Goal: Information Seeking & Learning: Find contact information

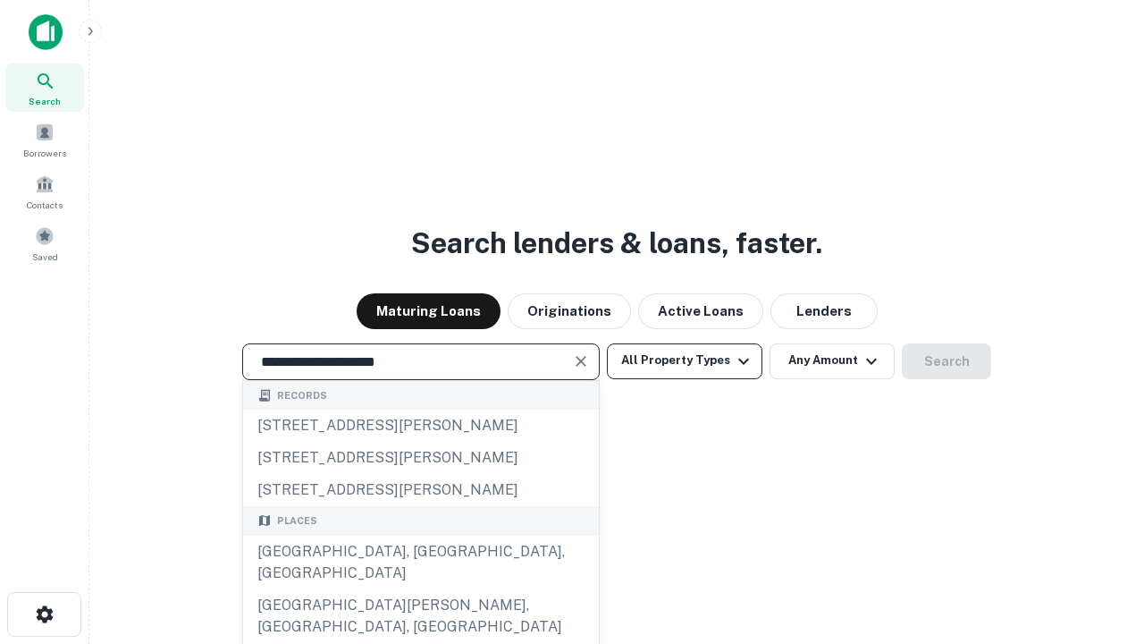
click at [420, 589] on div "Santa Monica, CA, USA" at bounding box center [421, 562] width 356 height 54
click at [685, 360] on button "All Property Types" at bounding box center [685, 361] width 156 height 36
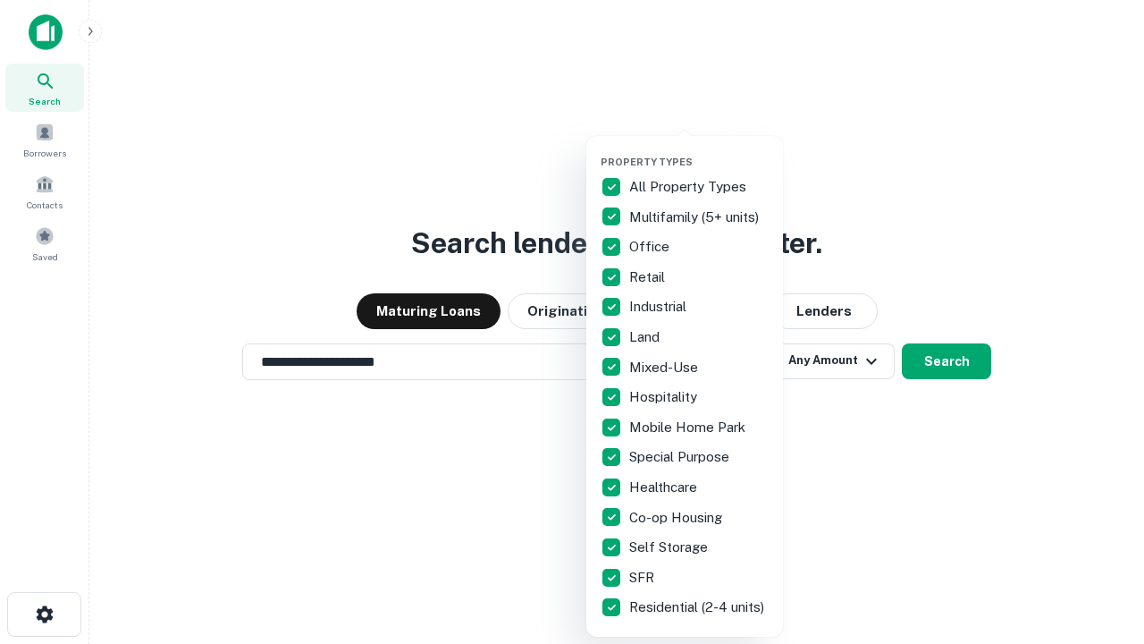
type input "**********"
click at [699, 150] on button "button" at bounding box center [699, 150] width 197 height 1
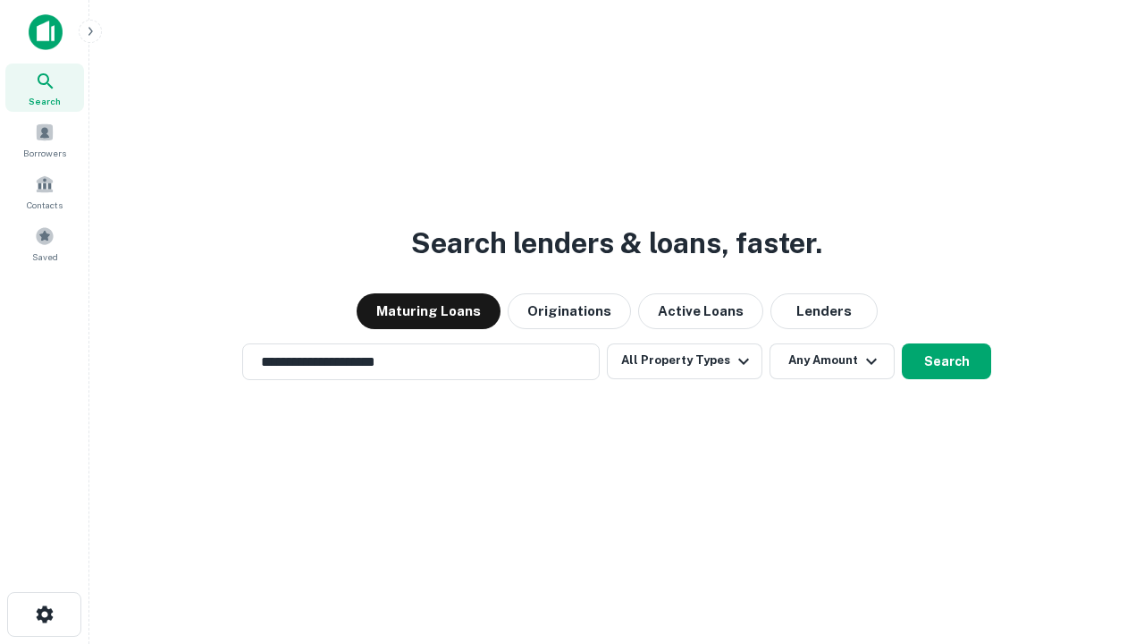
scroll to position [28, 0]
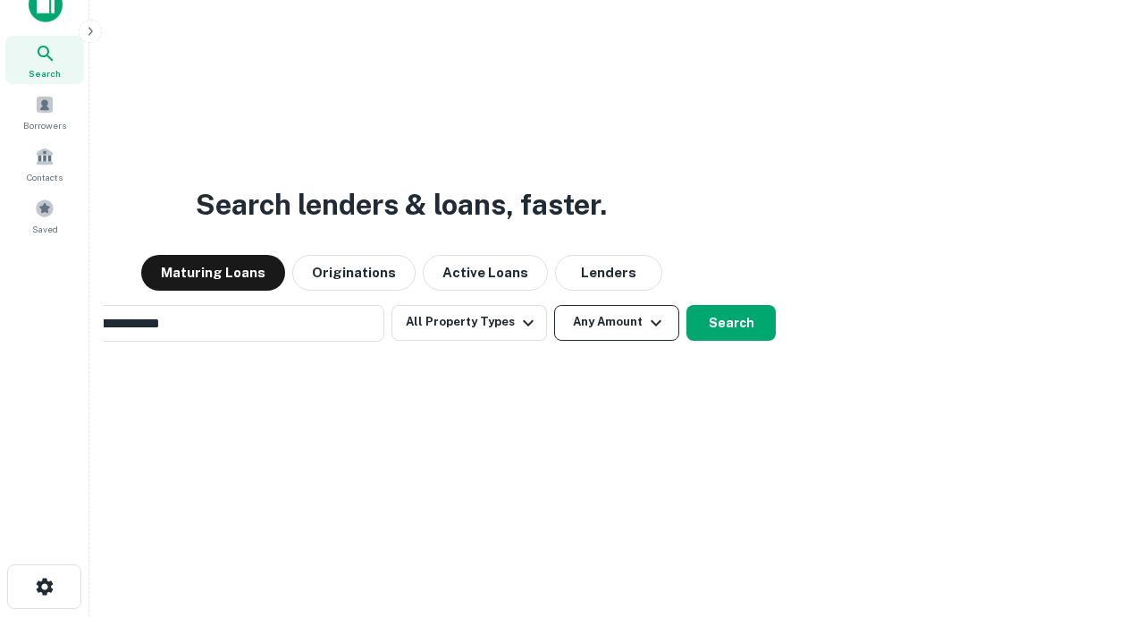
click at [554, 305] on button "Any Amount" at bounding box center [616, 323] width 125 height 36
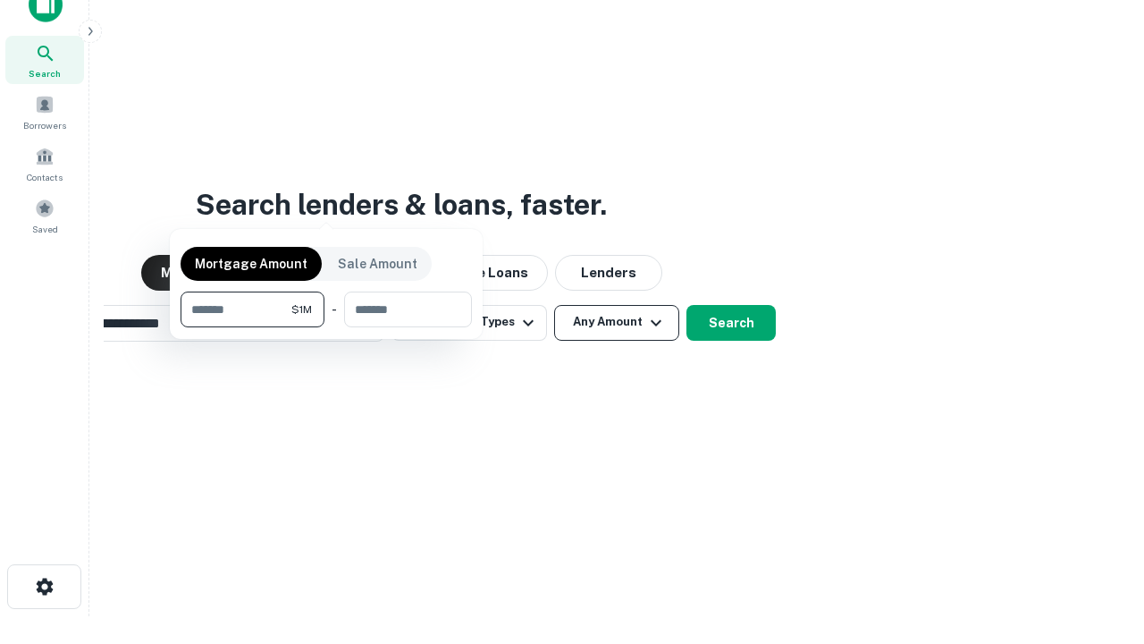
scroll to position [29, 0]
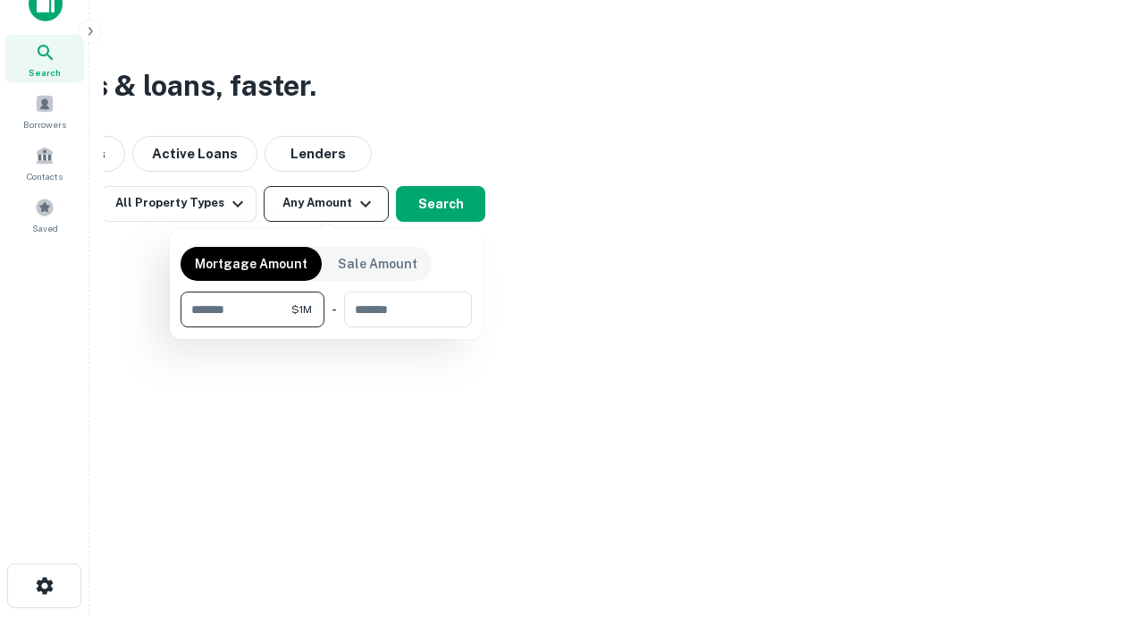
type input "*******"
click at [326, 327] on button "button" at bounding box center [326, 327] width 291 height 1
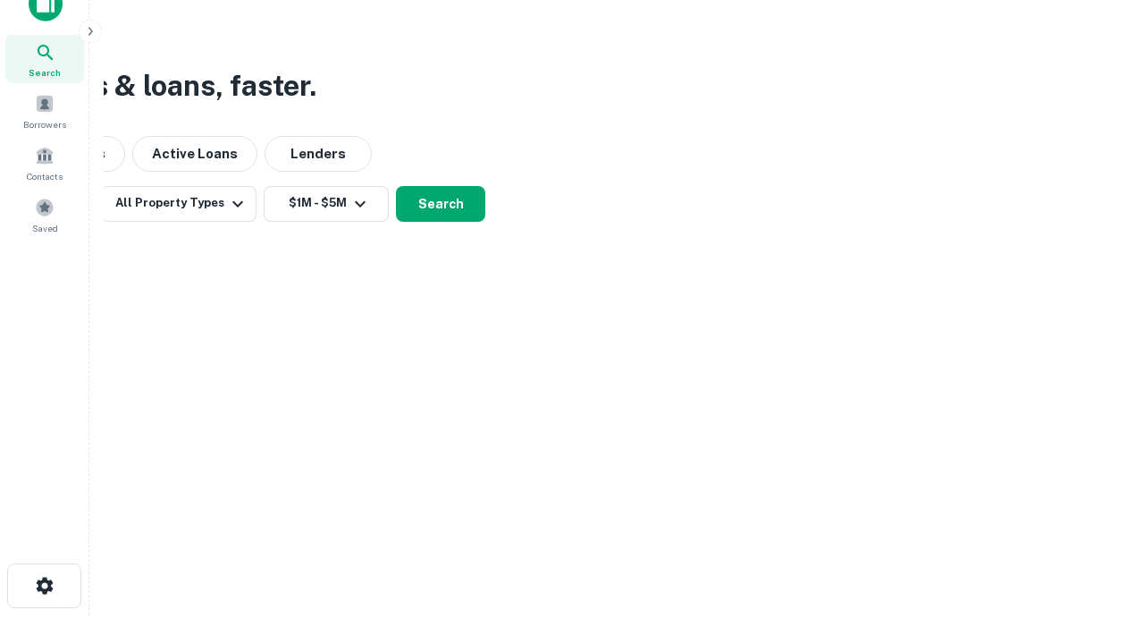
scroll to position [28, 0]
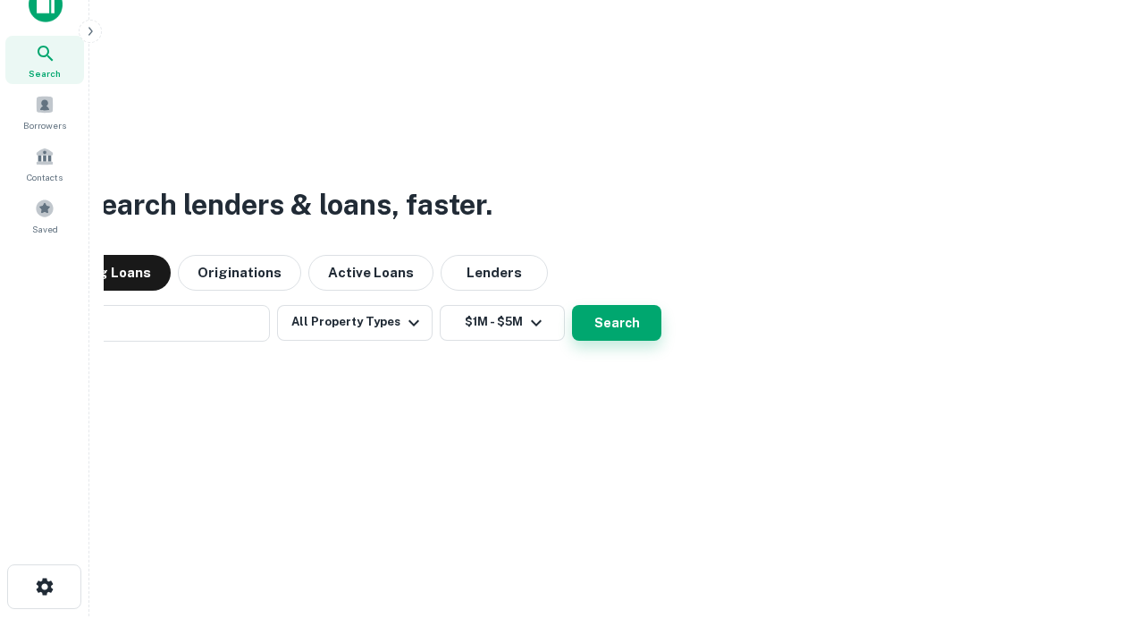
click at [572, 305] on button "Search" at bounding box center [616, 323] width 89 height 36
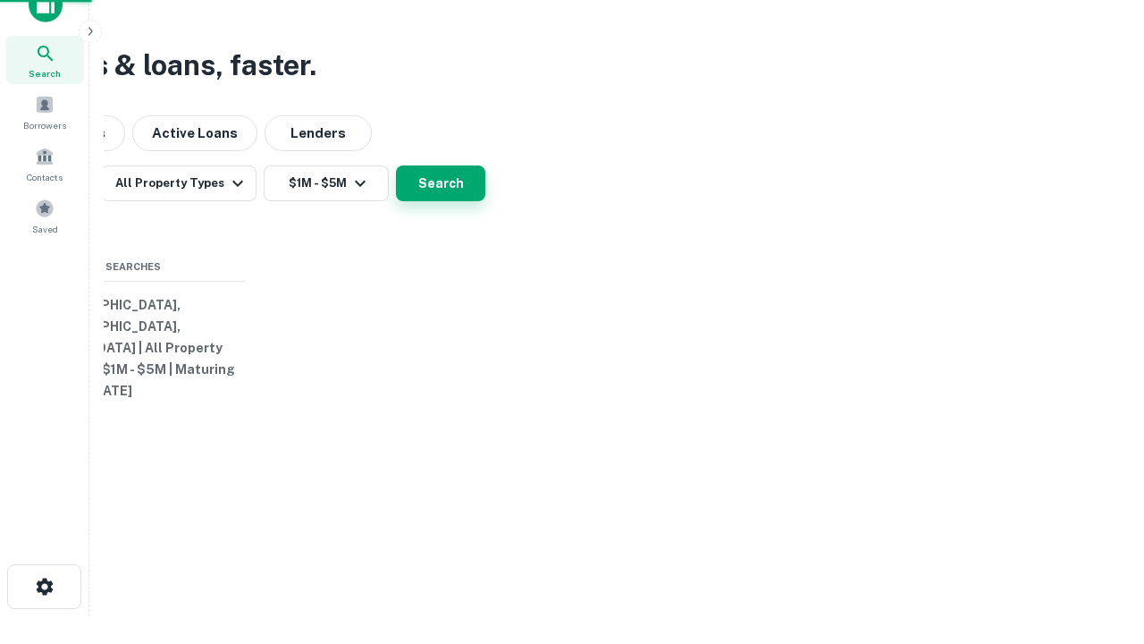
scroll to position [29, 0]
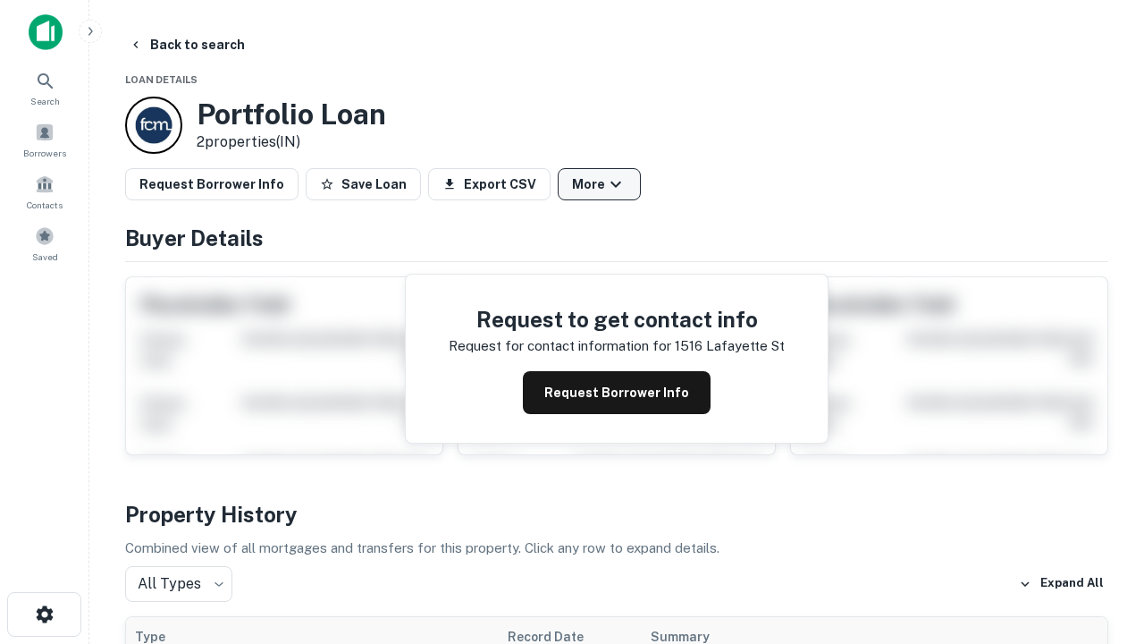
click at [599, 184] on button "More" at bounding box center [599, 184] width 83 height 32
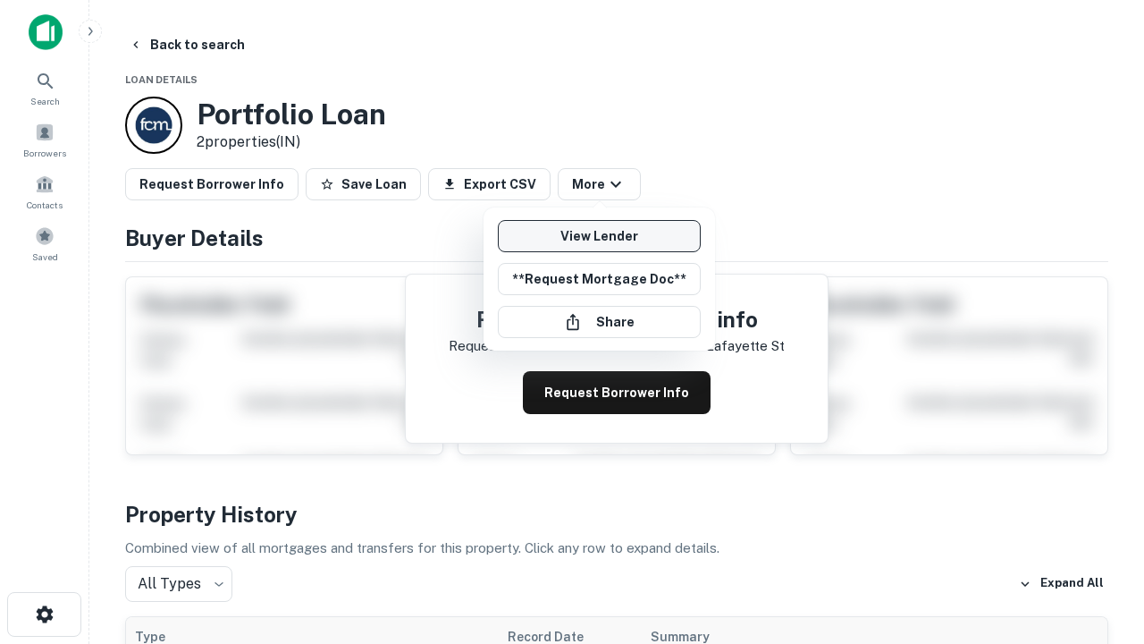
click at [599, 236] on link "View Lender" at bounding box center [599, 236] width 203 height 32
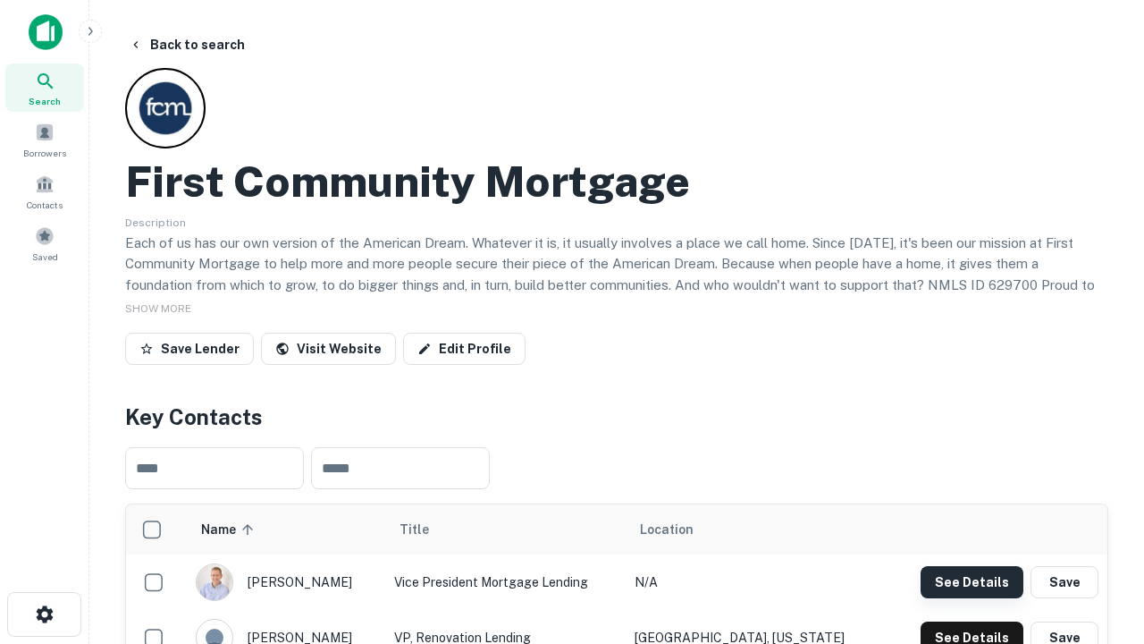
click at [972, 581] on button "See Details" at bounding box center [972, 582] width 103 height 32
click at [44, 614] on icon "button" at bounding box center [44, 613] width 21 height 21
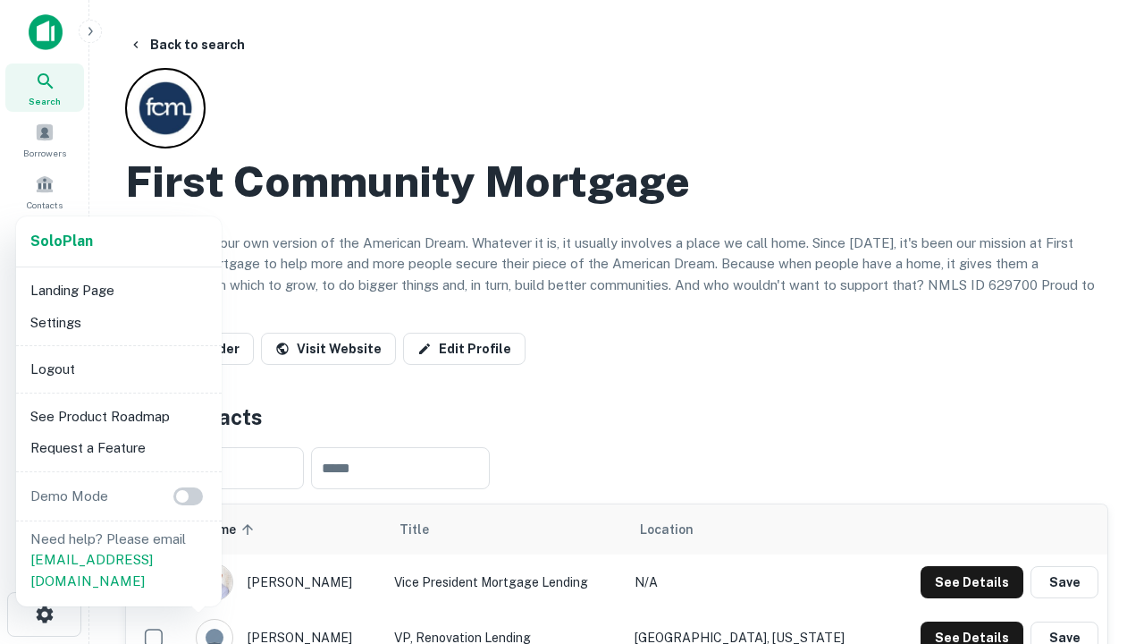
click at [118, 368] on li "Logout" at bounding box center [118, 369] width 191 height 32
